Goal: Information Seeking & Learning: Learn about a topic

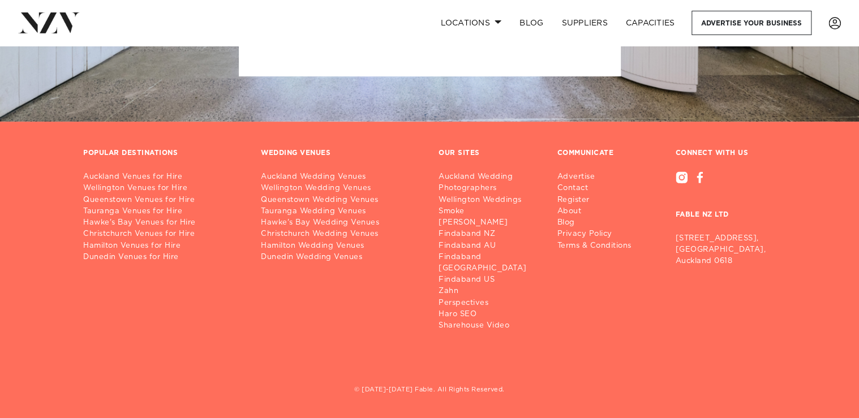
scroll to position [3620, 0]
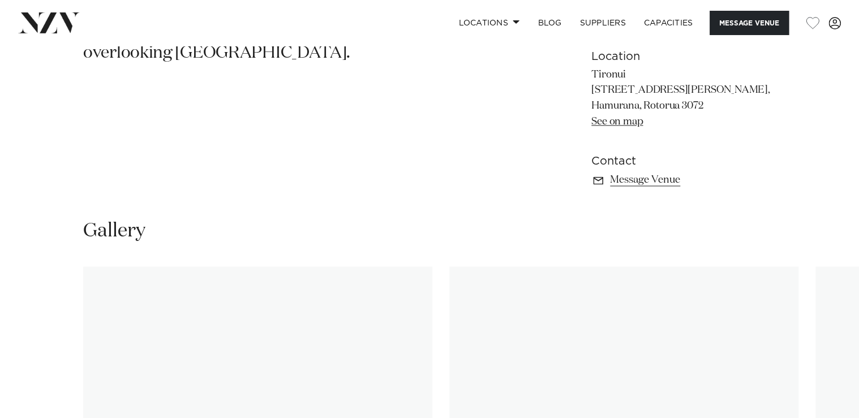
scroll to position [634, 0]
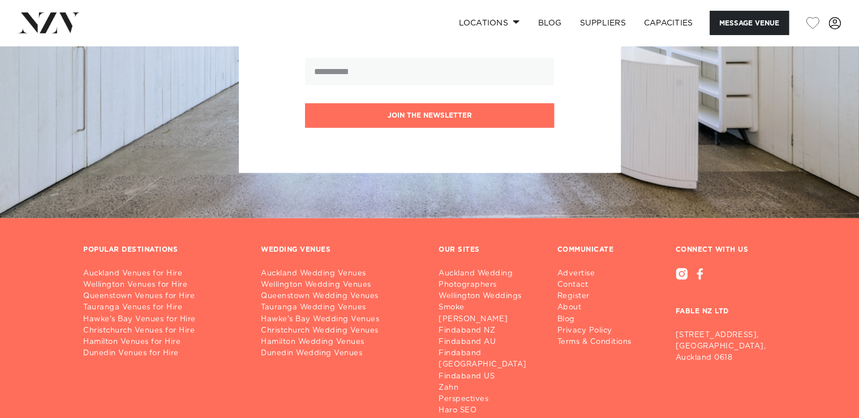
scroll to position [1403, 0]
